Goal: Check status: Check status

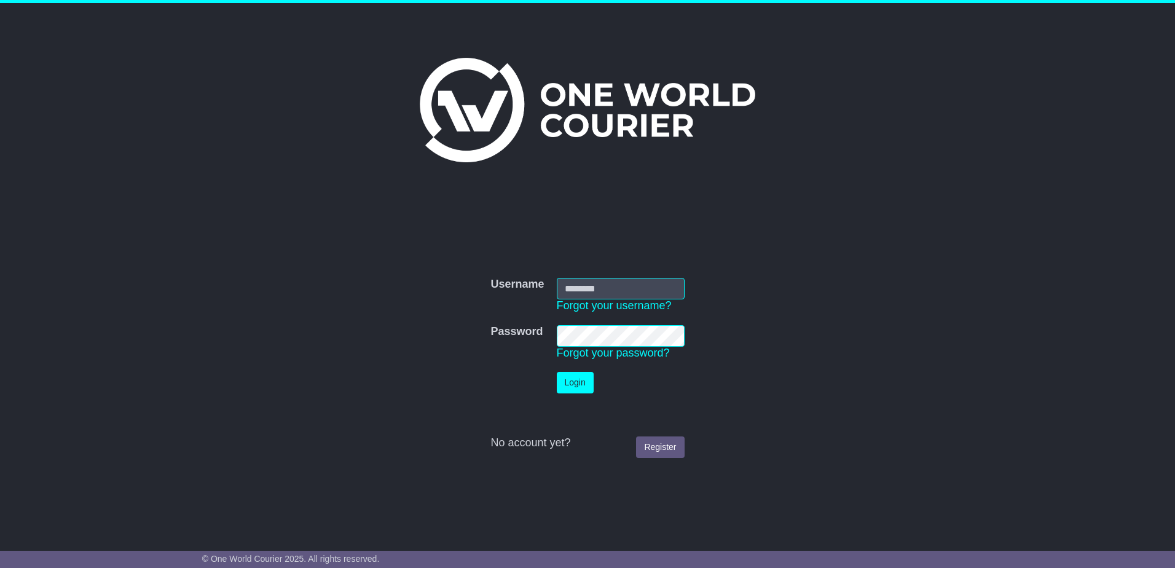
click at [603, 293] on input "Username" at bounding box center [621, 289] width 128 height 22
type input "**********"
click at [557, 372] on button "Login" at bounding box center [575, 383] width 37 height 22
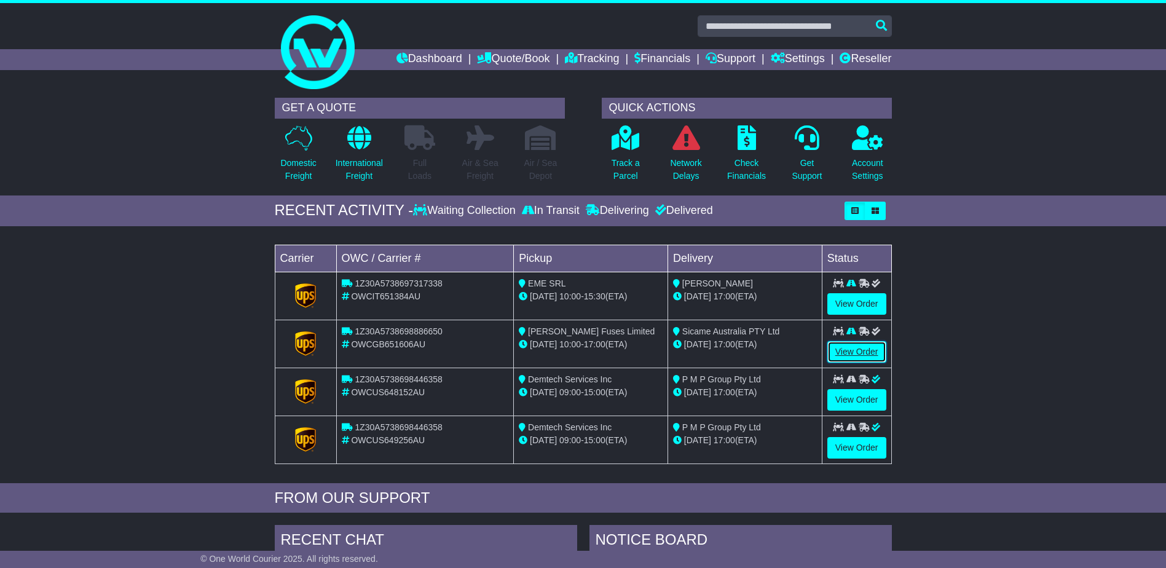
click at [851, 350] on link "View Order" at bounding box center [856, 352] width 59 height 22
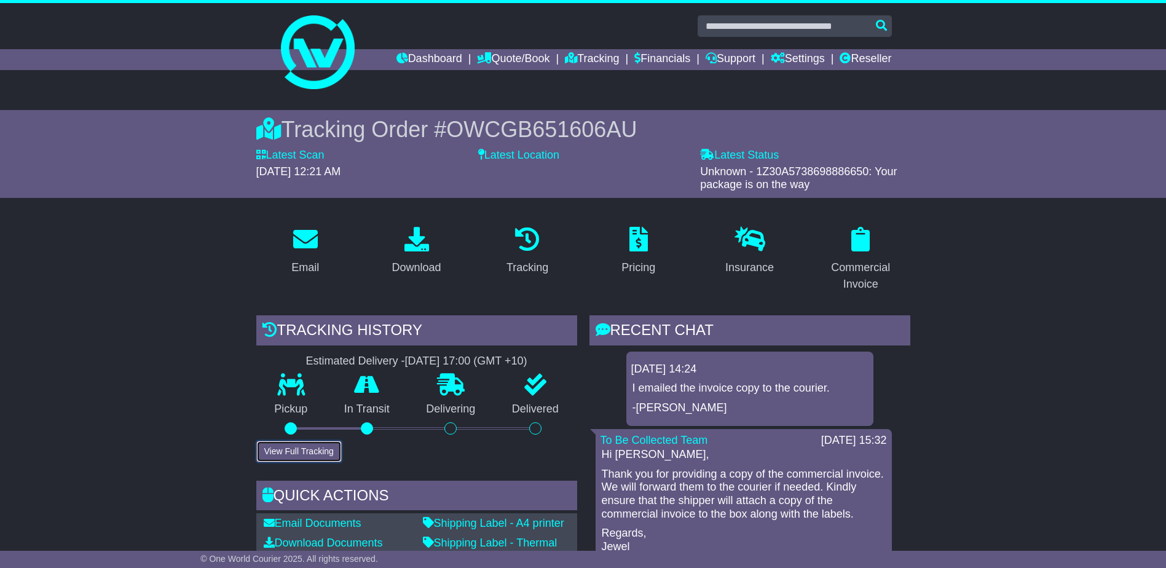
click at [301, 446] on button "View Full Tracking" at bounding box center [298, 452] width 85 height 22
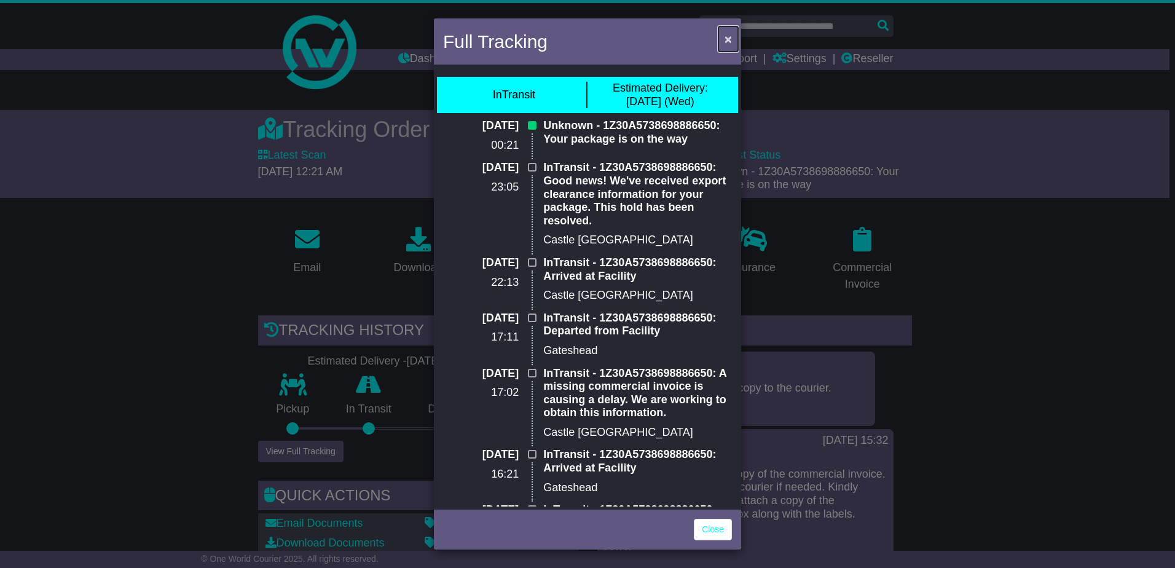
click at [730, 42] on span "×" at bounding box center [728, 39] width 7 height 14
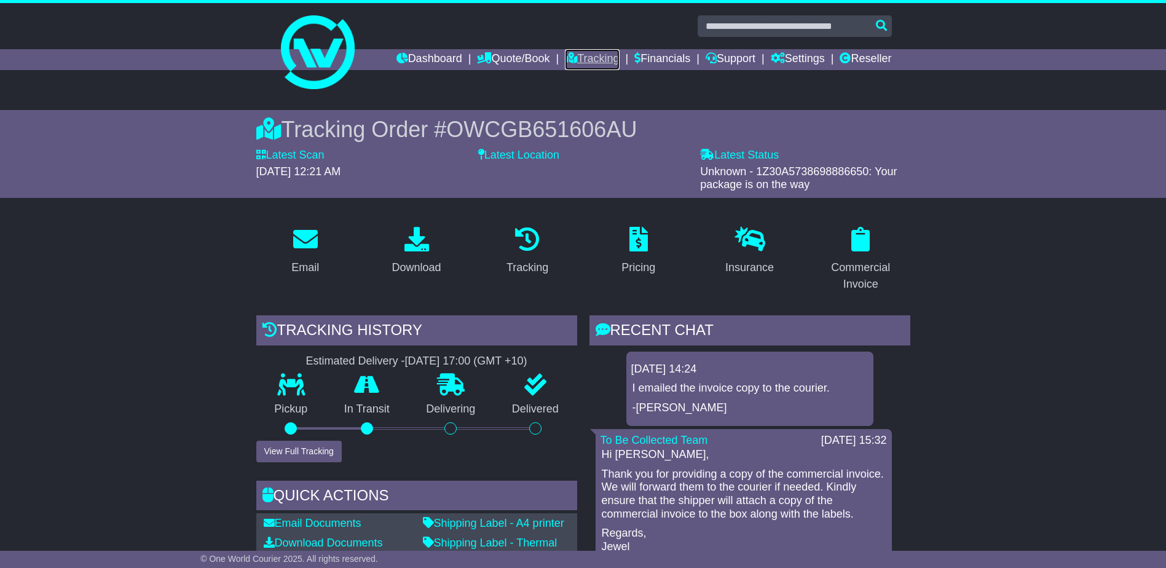
click at [594, 61] on link "Tracking" at bounding box center [592, 59] width 54 height 21
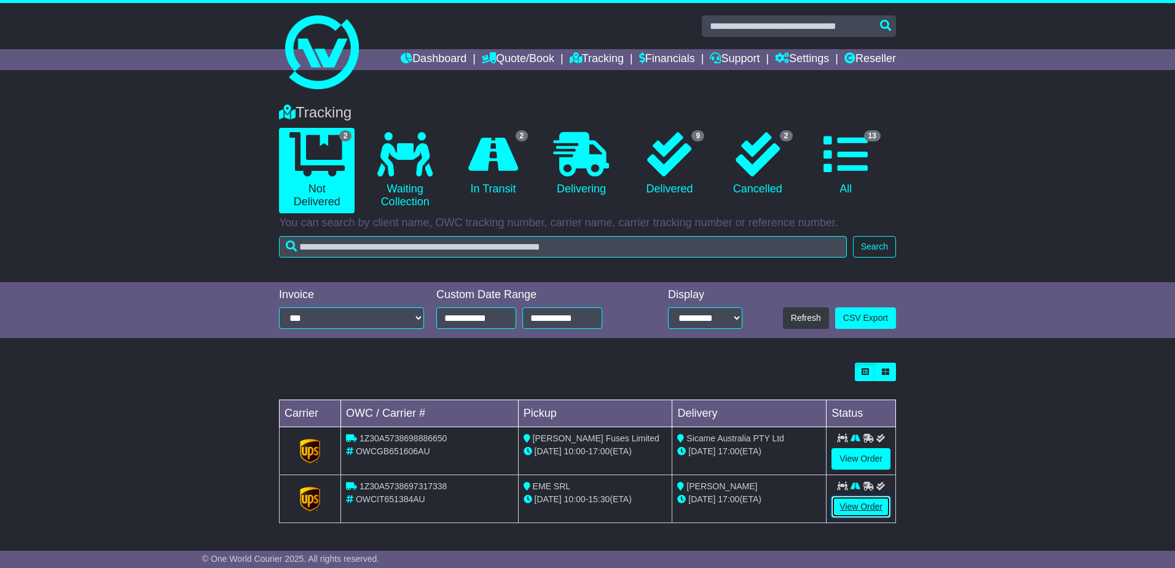
click at [865, 502] on link "View Order" at bounding box center [861, 507] width 59 height 22
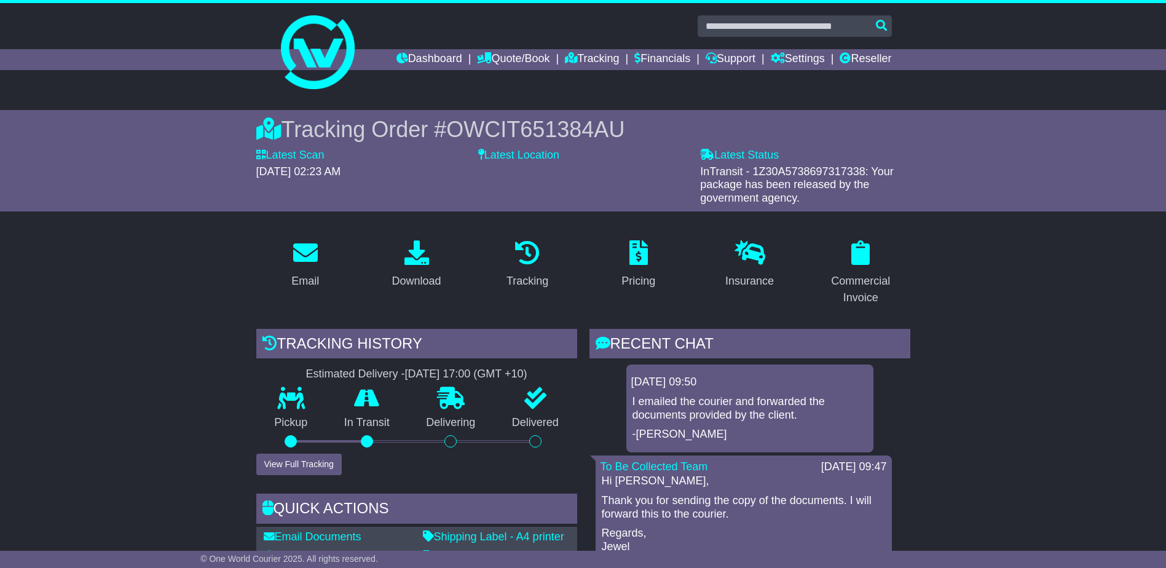
click at [302, 452] on div "Pickup" at bounding box center [291, 420] width 70 height 66
click at [302, 459] on button "View Full Tracking" at bounding box center [298, 465] width 85 height 22
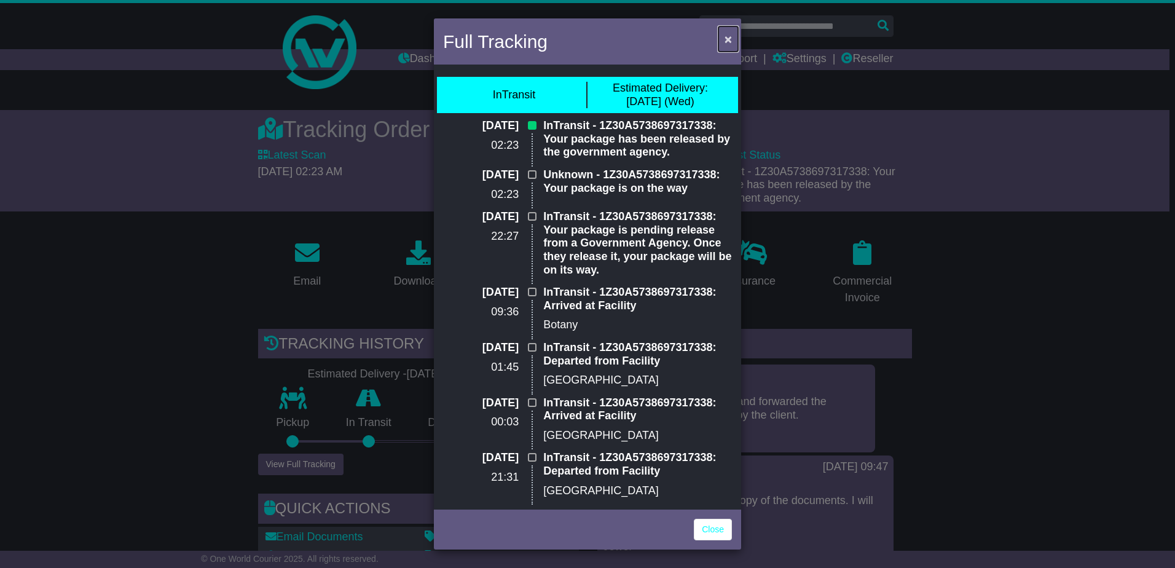
click at [722, 41] on button "×" at bounding box center [729, 38] width 20 height 25
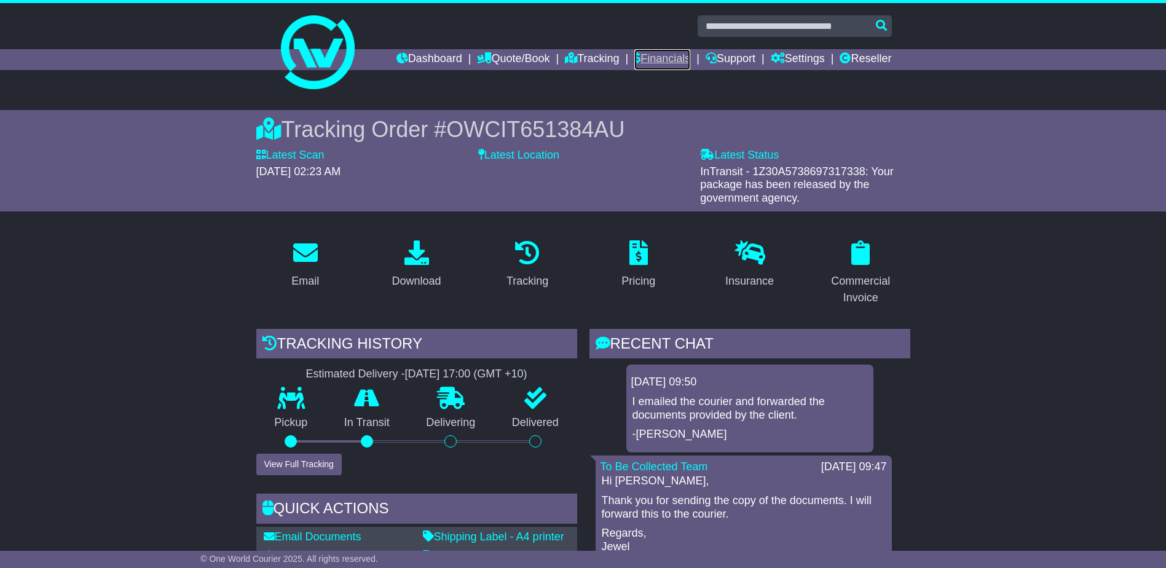
click at [668, 57] on link "Financials" at bounding box center [662, 59] width 56 height 21
